Goal: Check status: Check status

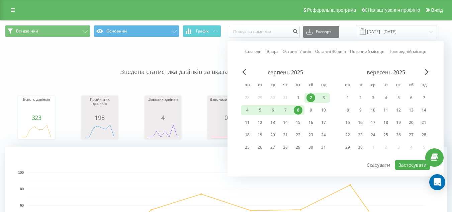
click at [254, 125] on div "12" at bounding box center [260, 122] width 13 height 10
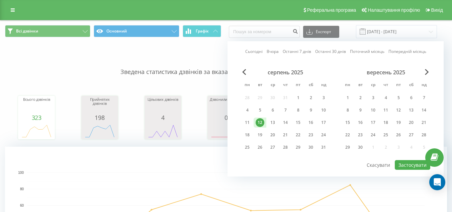
click at [256, 125] on div "12" at bounding box center [260, 122] width 9 height 9
click at [258, 131] on div "19" at bounding box center [260, 135] width 9 height 9
click at [402, 163] on button "Застосувати" at bounding box center [412, 165] width 35 height 10
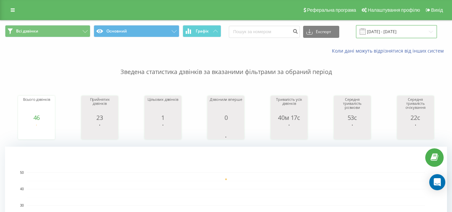
click at [382, 30] on input "[DATE] - [DATE]" at bounding box center [396, 31] width 81 height 13
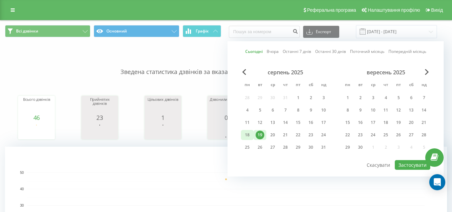
click at [250, 135] on div "18" at bounding box center [247, 135] width 9 height 9
click at [412, 163] on button "Застосувати" at bounding box center [412, 165] width 35 height 10
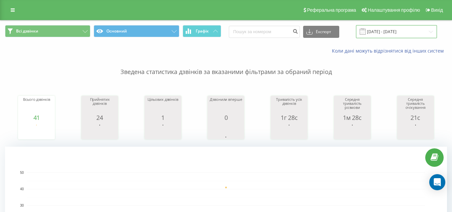
click at [376, 33] on input "[DATE] - [DATE]" at bounding box center [396, 31] width 81 height 13
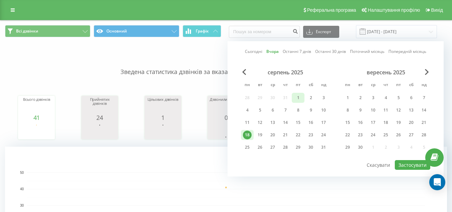
click at [299, 98] on div "1" at bounding box center [298, 97] width 9 height 9
click at [260, 136] on div "19" at bounding box center [260, 135] width 9 height 9
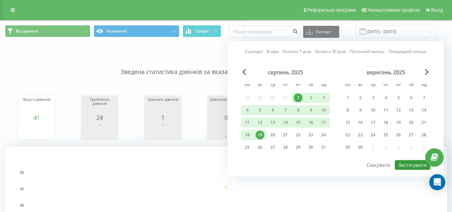
click at [406, 162] on button "Застосувати" at bounding box center [412, 165] width 35 height 10
type input "[DATE] - [DATE]"
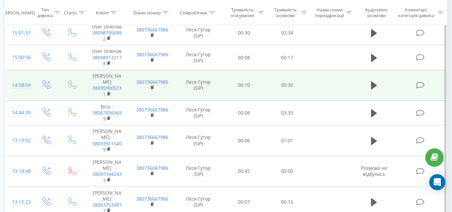
scroll to position [462, 0]
